Goal: Check status: Check status

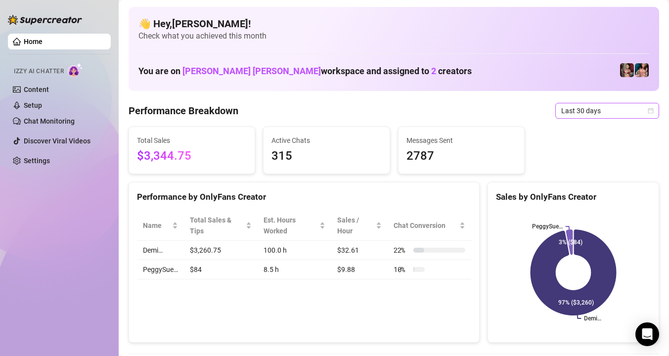
click at [589, 111] on span "Last 30 days" at bounding box center [607, 110] width 92 height 15
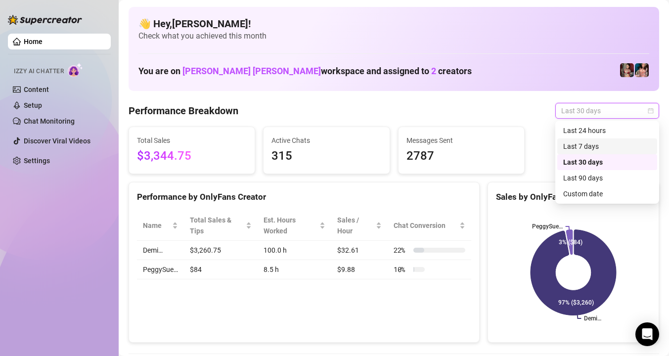
click at [596, 143] on div "Last 7 days" at bounding box center [607, 146] width 88 height 11
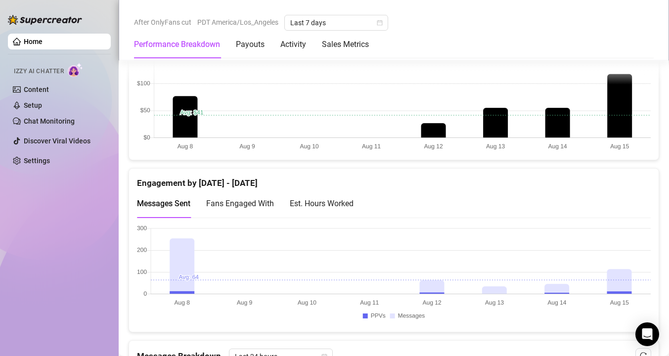
scroll to position [573, 0]
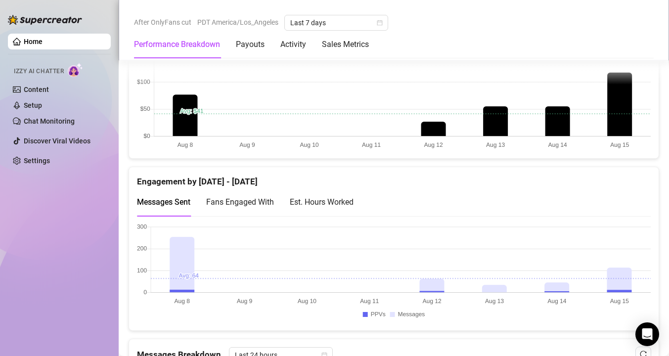
click at [312, 203] on div "Est. Hours Worked" at bounding box center [322, 202] width 64 height 12
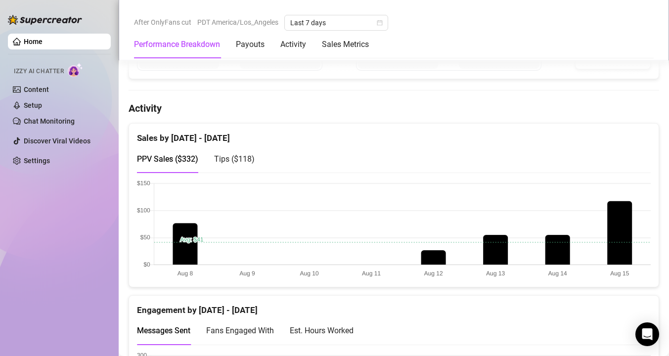
scroll to position [451, 0]
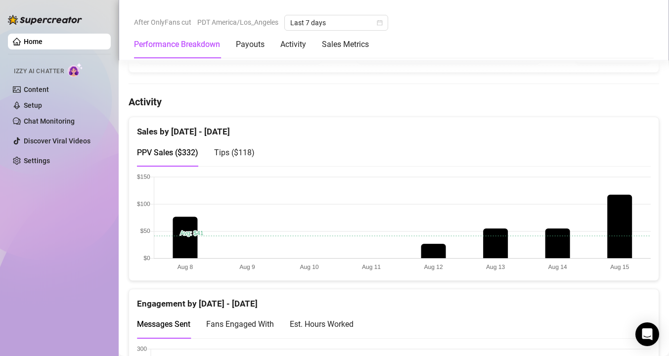
click at [240, 151] on span "Tips ( $118 )" at bounding box center [234, 152] width 41 height 9
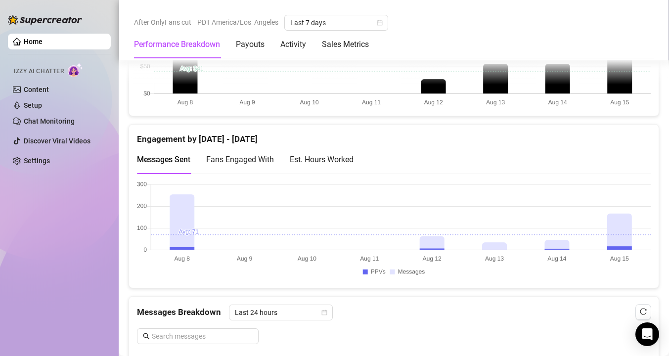
scroll to position [621, 0]
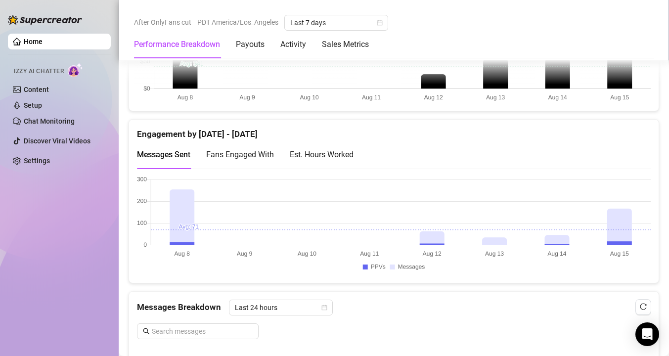
click at [340, 154] on div "Est. Hours Worked" at bounding box center [322, 154] width 64 height 12
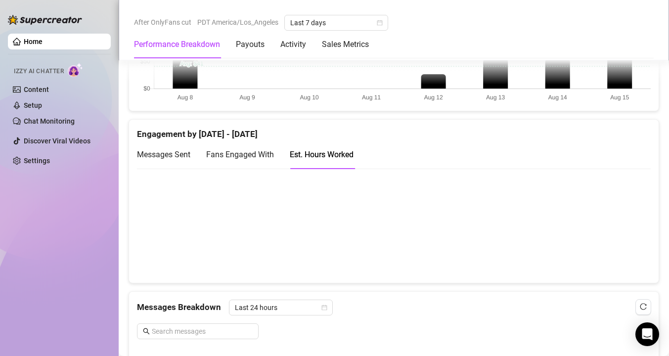
click at [239, 156] on span "Fans Engaged With" at bounding box center [240, 154] width 68 height 9
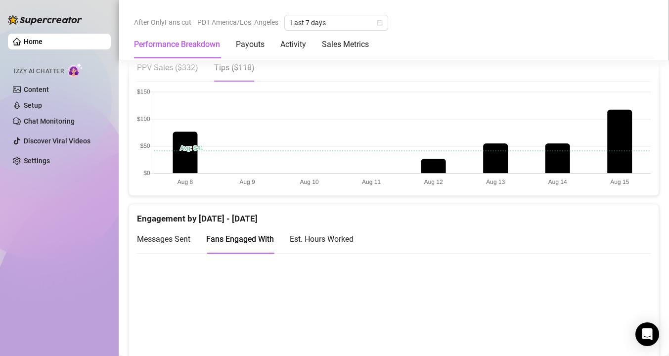
scroll to position [505, 0]
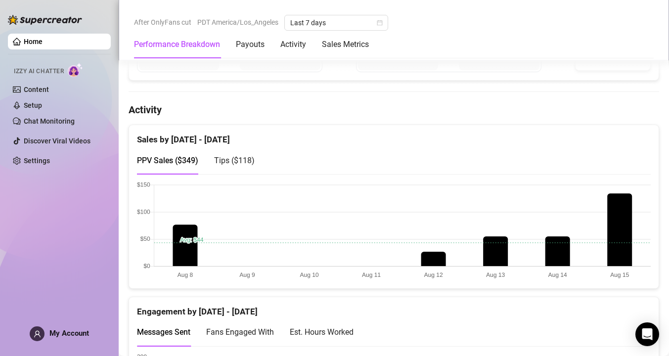
scroll to position [502, 0]
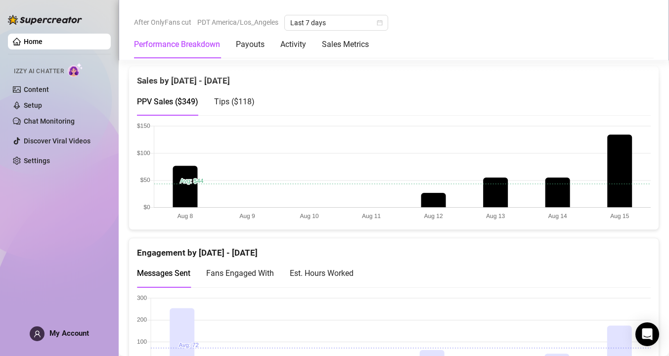
click at [222, 101] on span "Tips ( $118 )" at bounding box center [234, 101] width 41 height 9
